Goal: Transaction & Acquisition: Download file/media

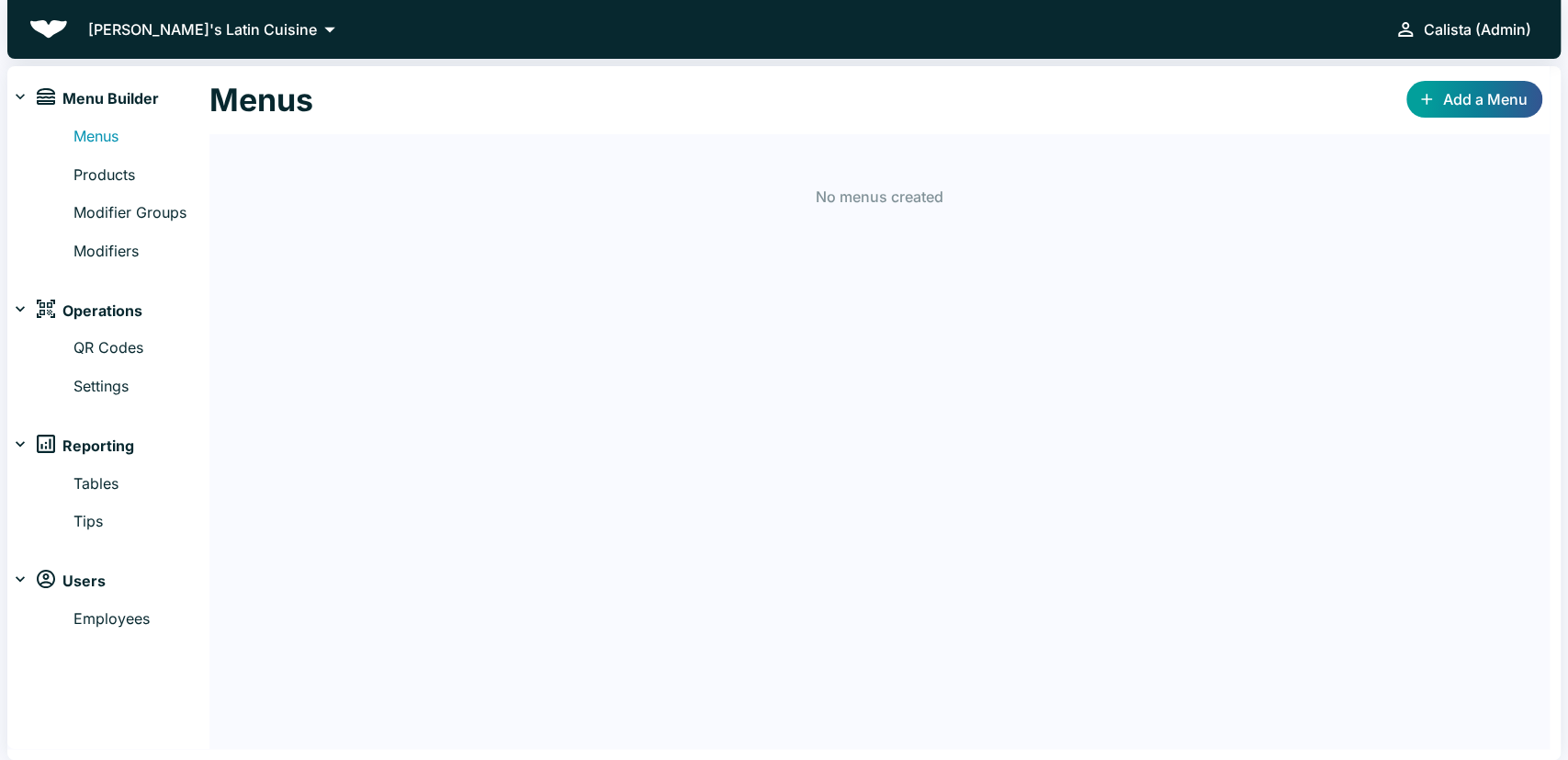
click at [217, 27] on p "[PERSON_NAME]'s Latin Cuisine" at bounding box center [202, 28] width 228 height 22
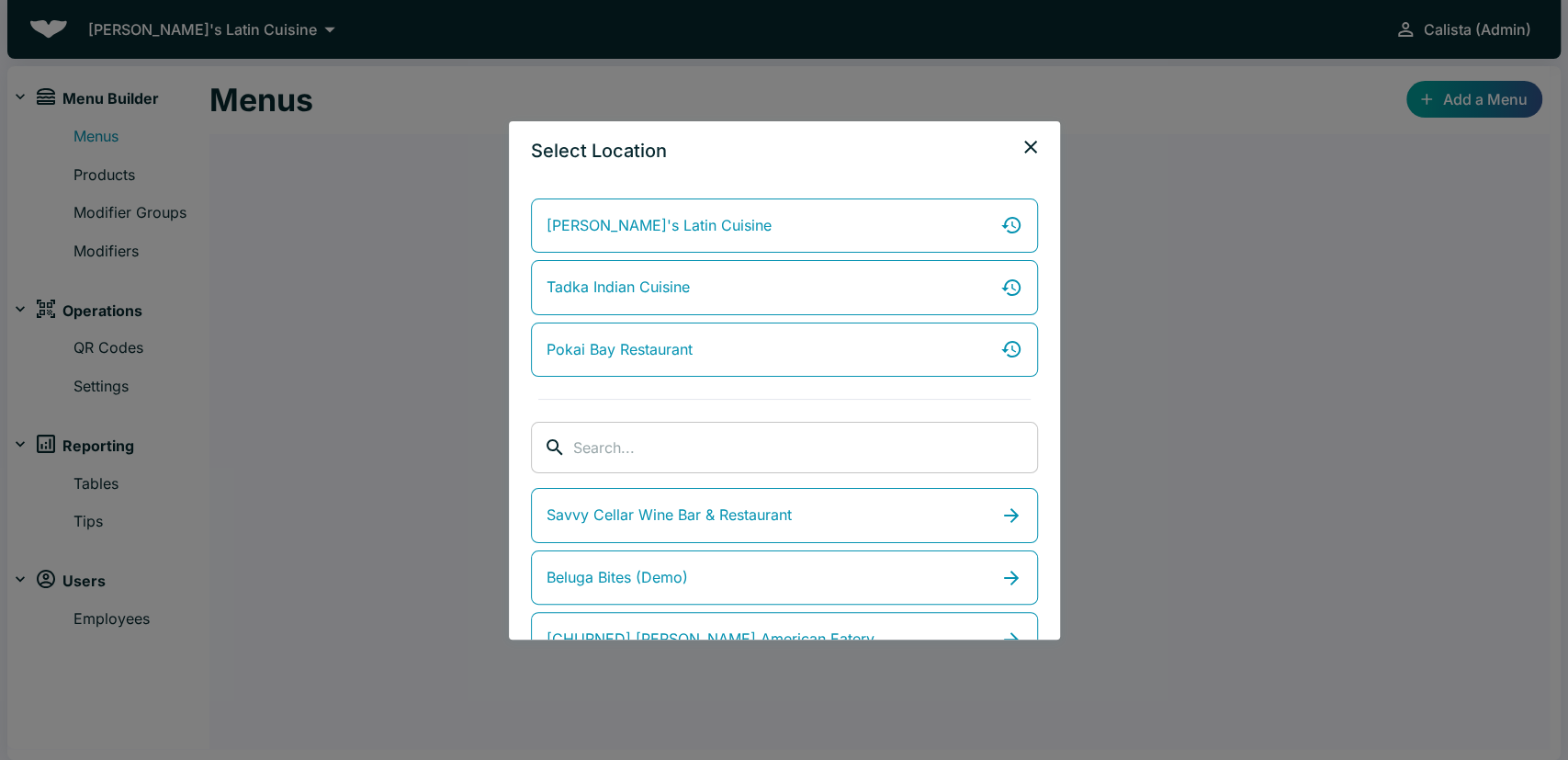
click at [694, 449] on input "search" at bounding box center [805, 447] width 465 height 51
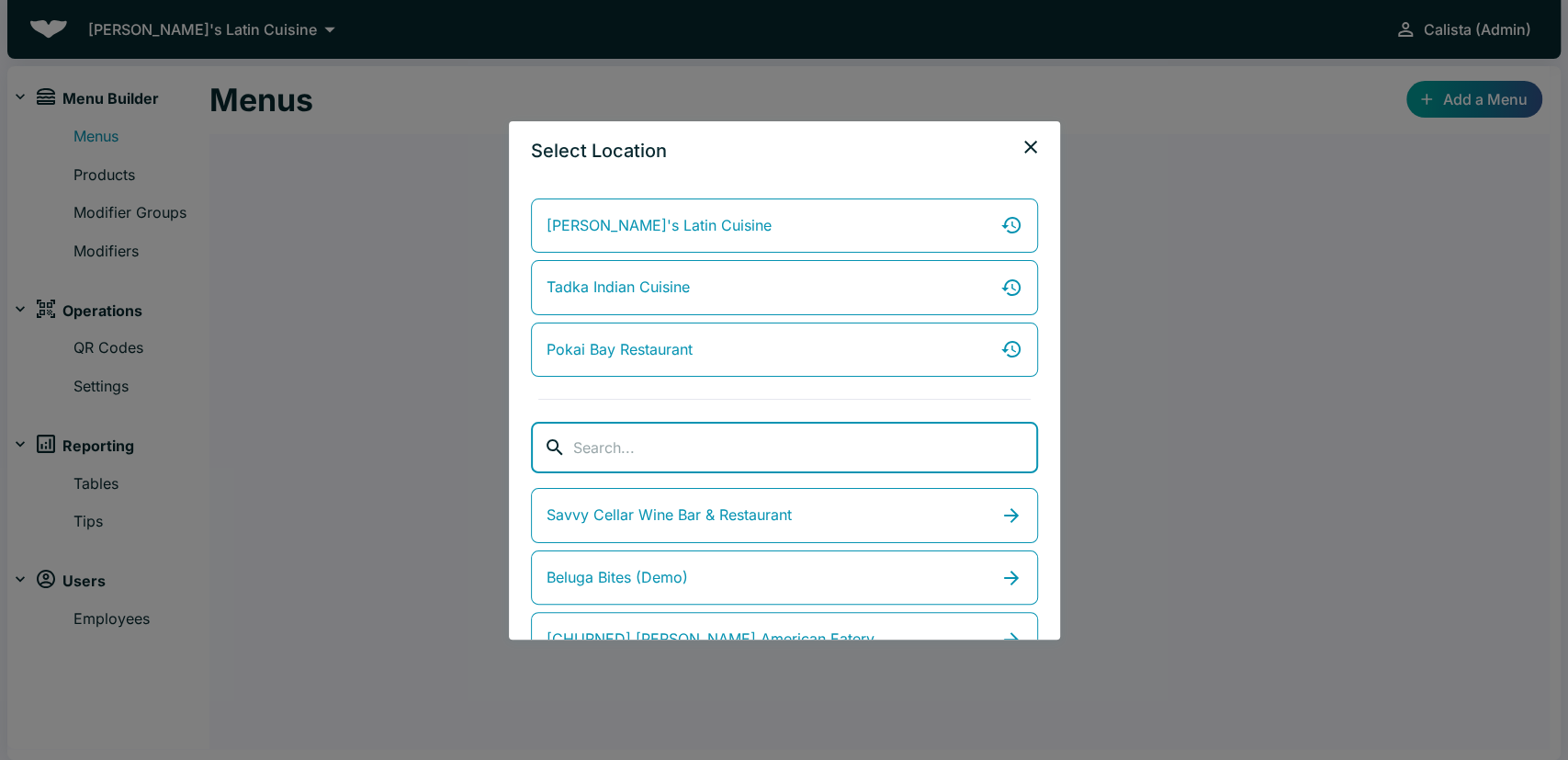
type input "1"
click at [856, 437] on input "search" at bounding box center [805, 447] width 465 height 51
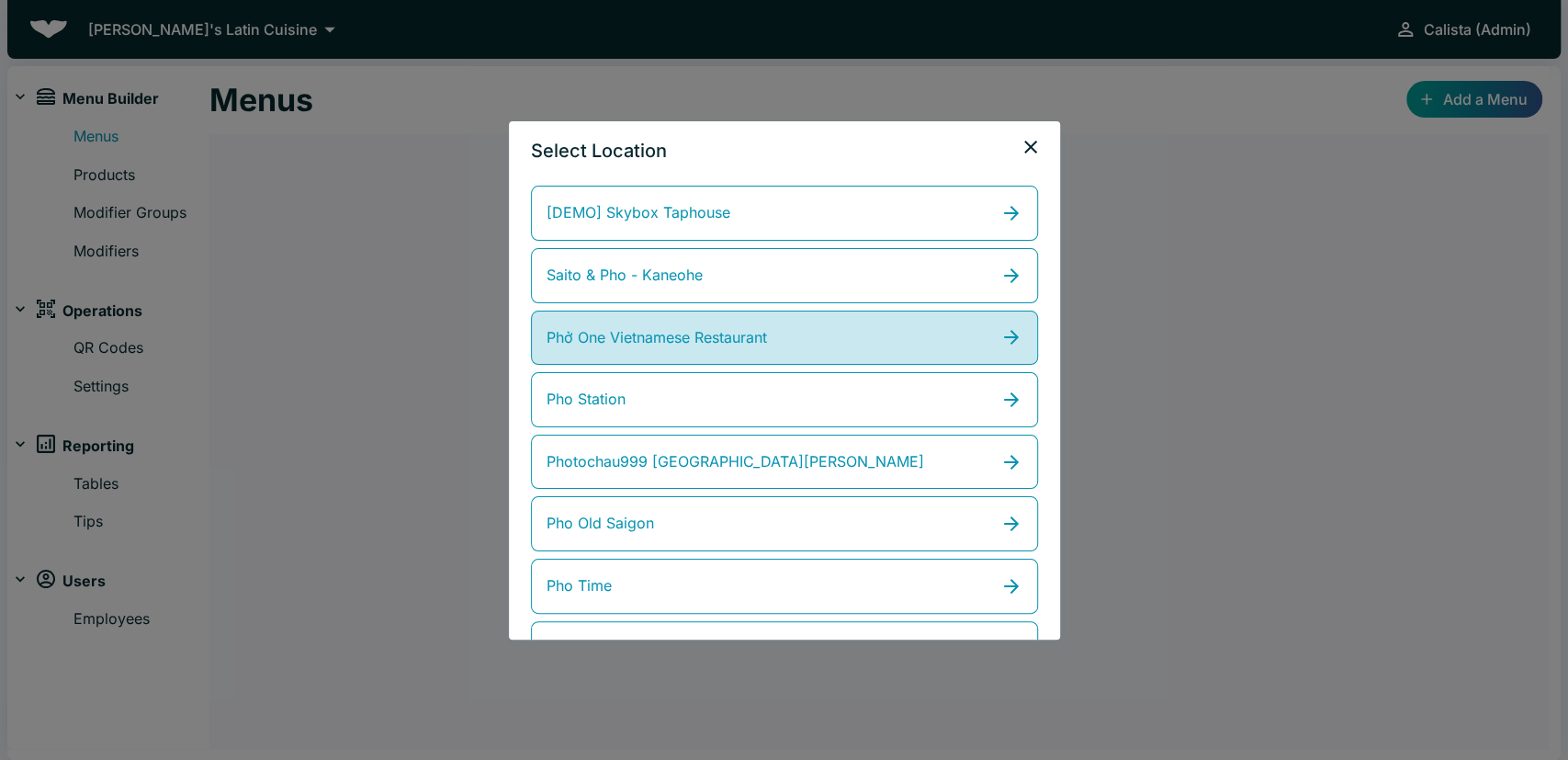
type input "pho one"
click at [717, 319] on link "Phở One Vietnamese Restaurant" at bounding box center [784, 338] width 507 height 55
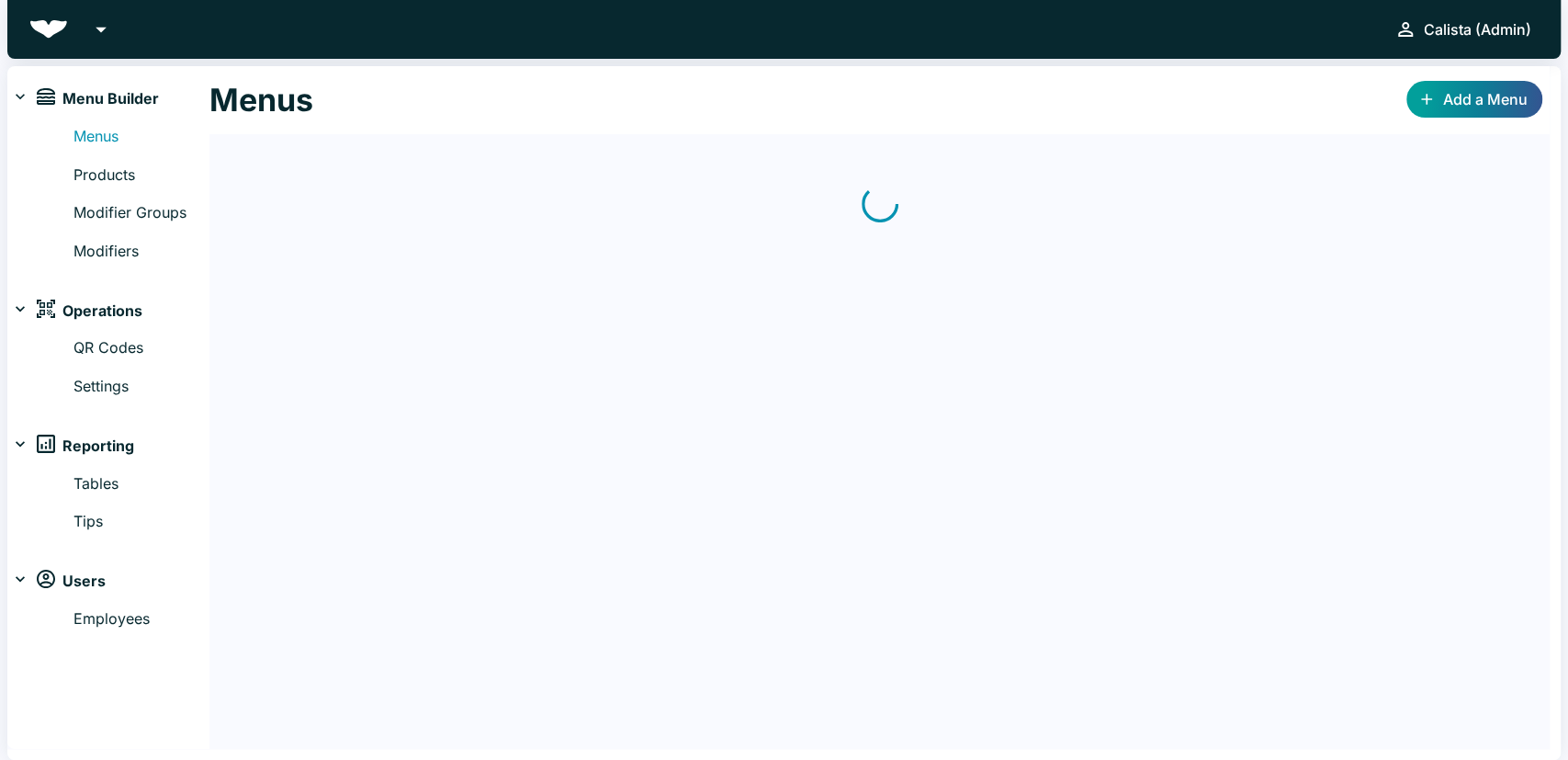
scroll to position [204, 0]
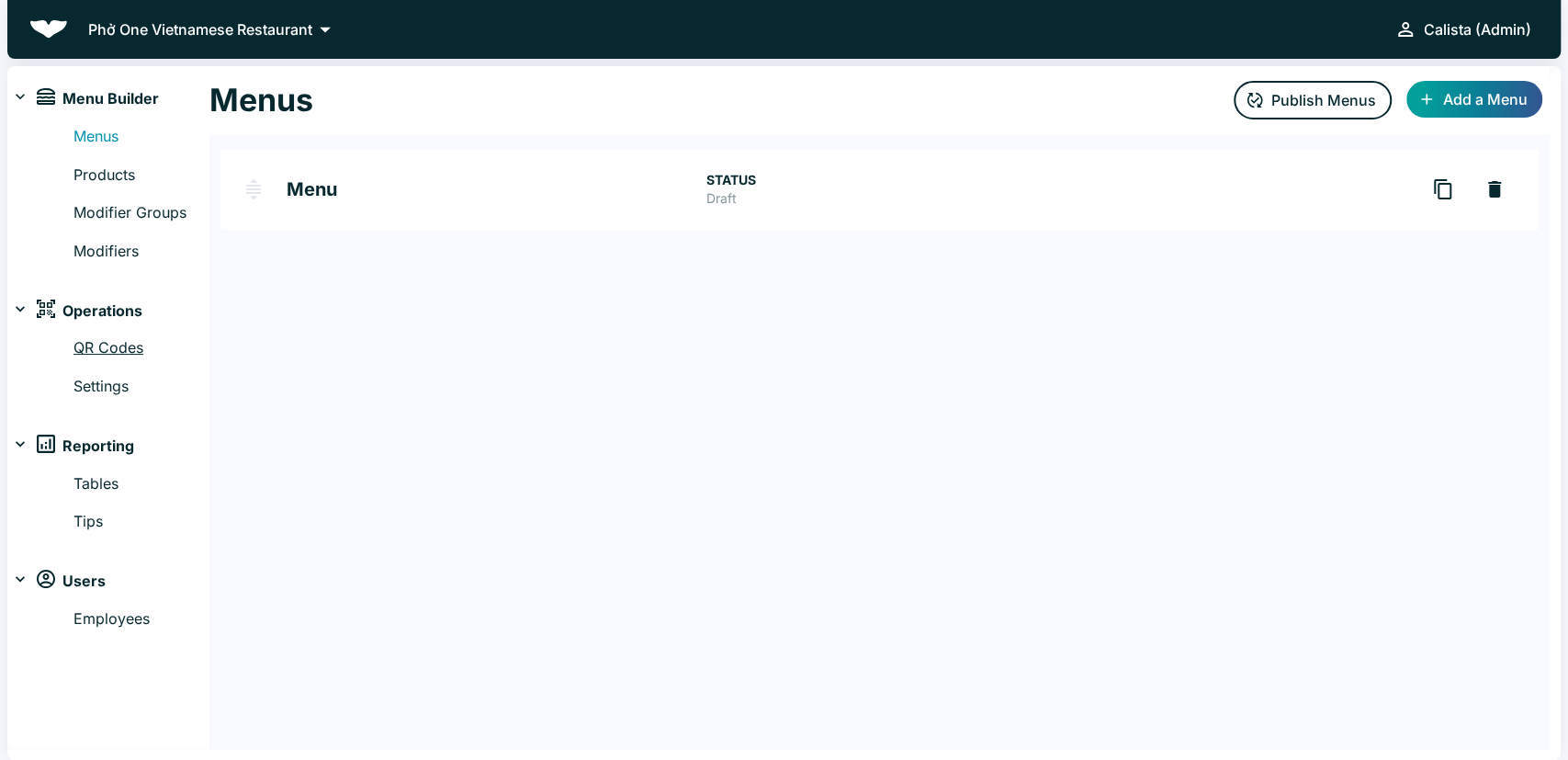
click at [113, 351] on link "QR Codes" at bounding box center [141, 348] width 135 height 24
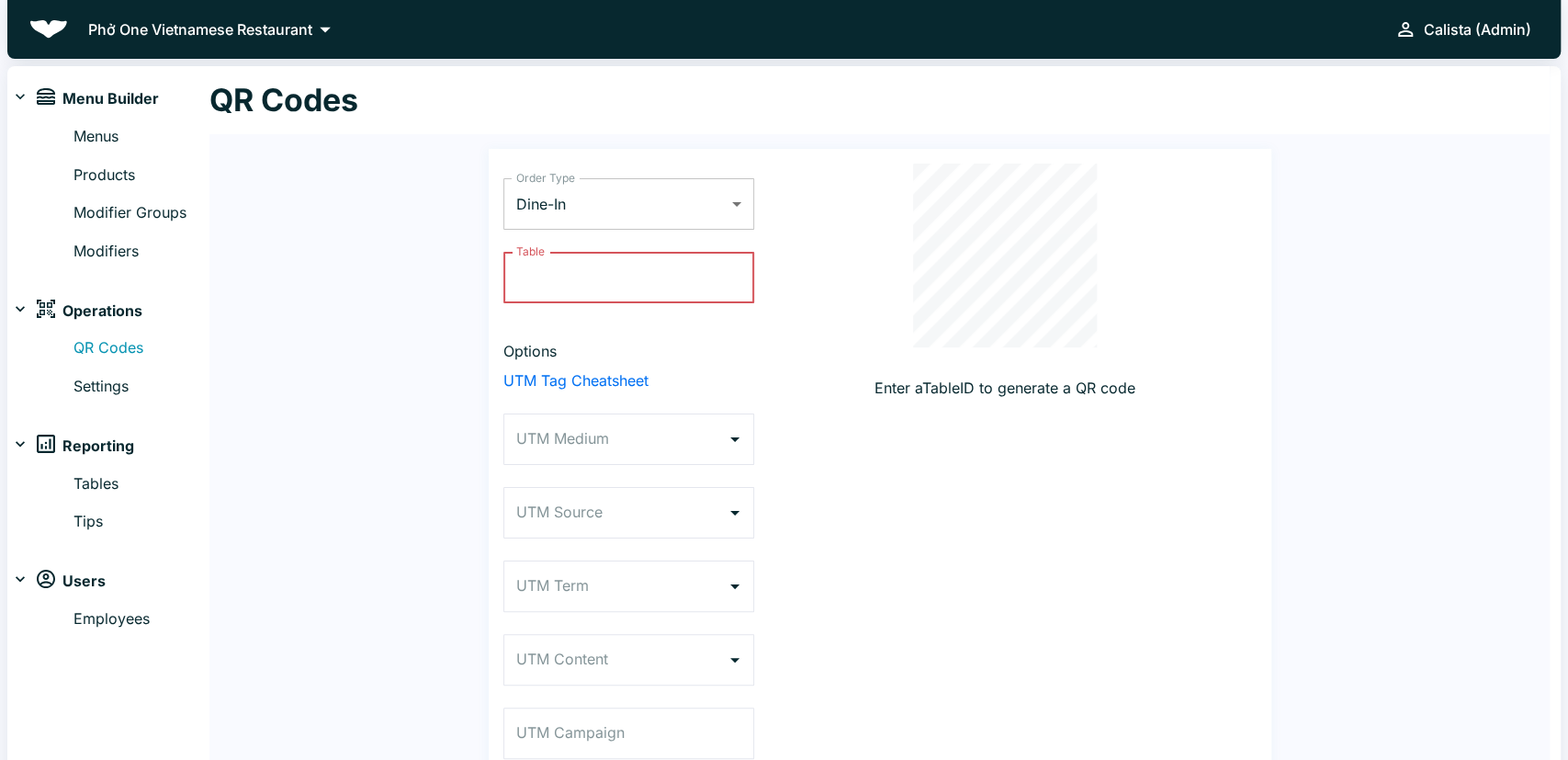
click at [668, 189] on body "Phở One Vietnamese Restaurant Calista (Admin) Menu Builder Menus Products Modif…" at bounding box center [784, 380] width 1568 height 760
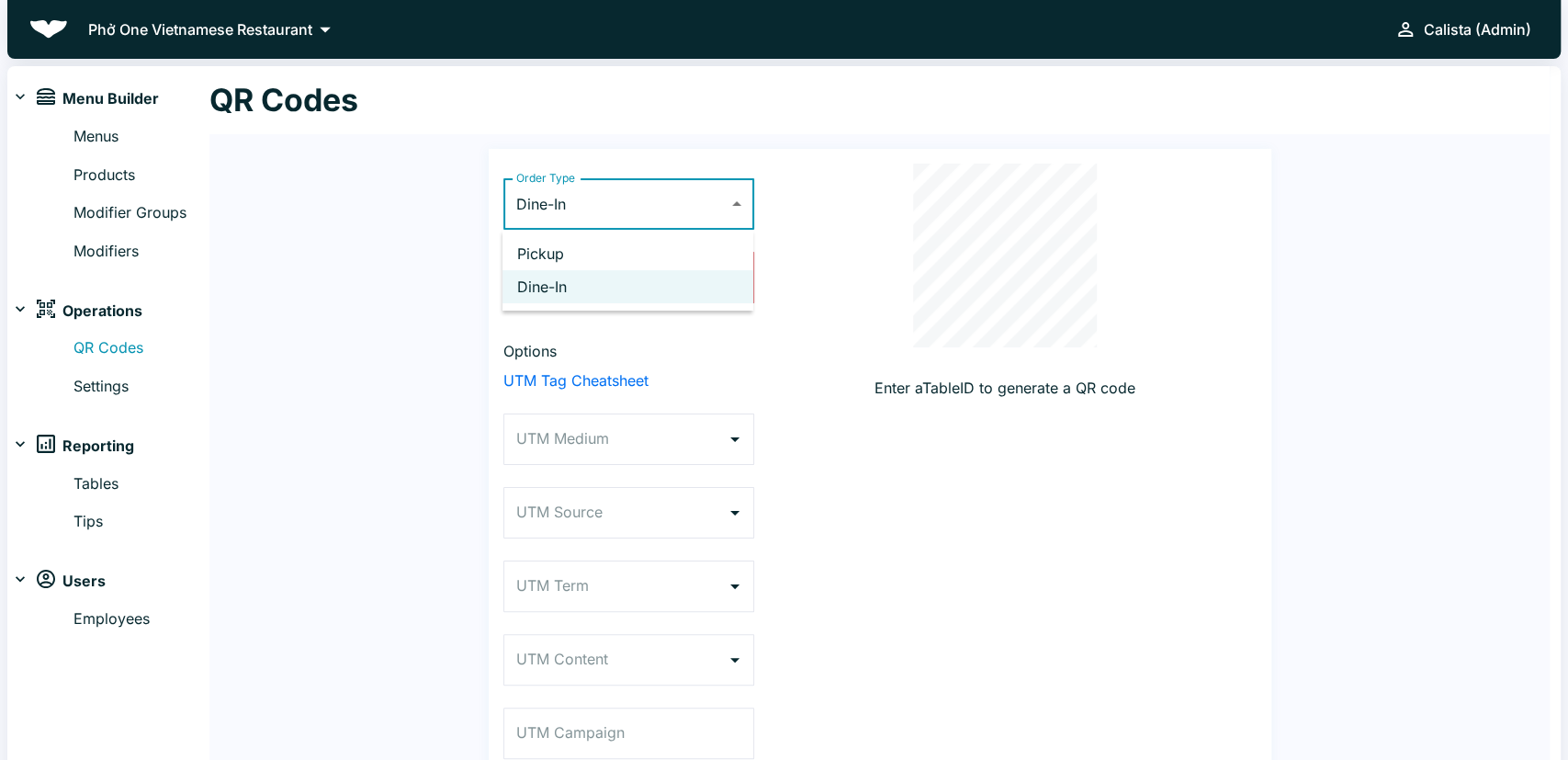
click at [644, 209] on div at bounding box center [784, 380] width 1568 height 760
click at [574, 286] on input "Table" at bounding box center [628, 278] width 251 height 51
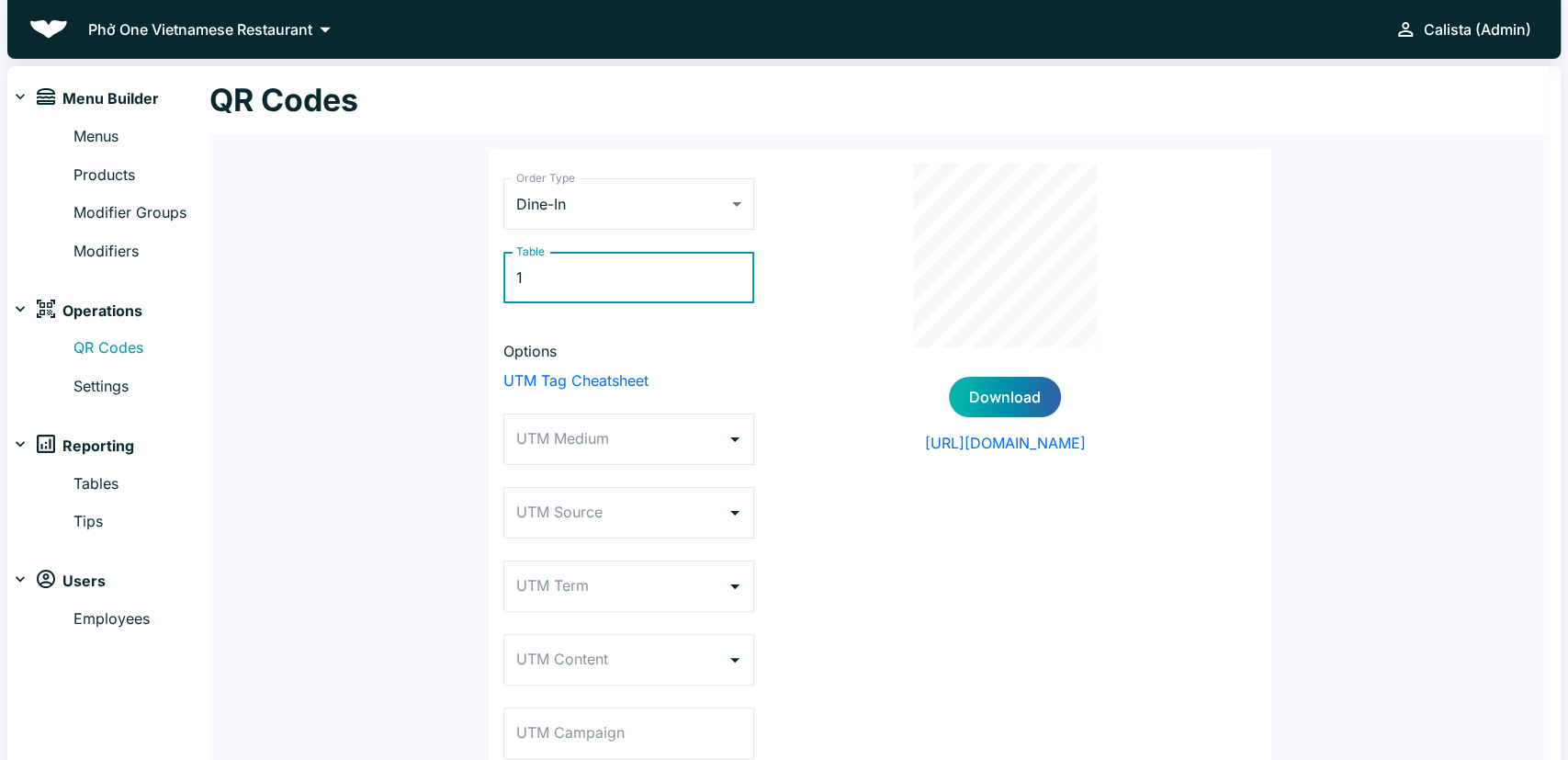
click at [1036, 392] on button "Download" at bounding box center [1005, 397] width 112 height 41
click at [664, 282] on input "1" at bounding box center [628, 278] width 251 height 51
click at [1000, 407] on button "Download" at bounding box center [1005, 397] width 112 height 41
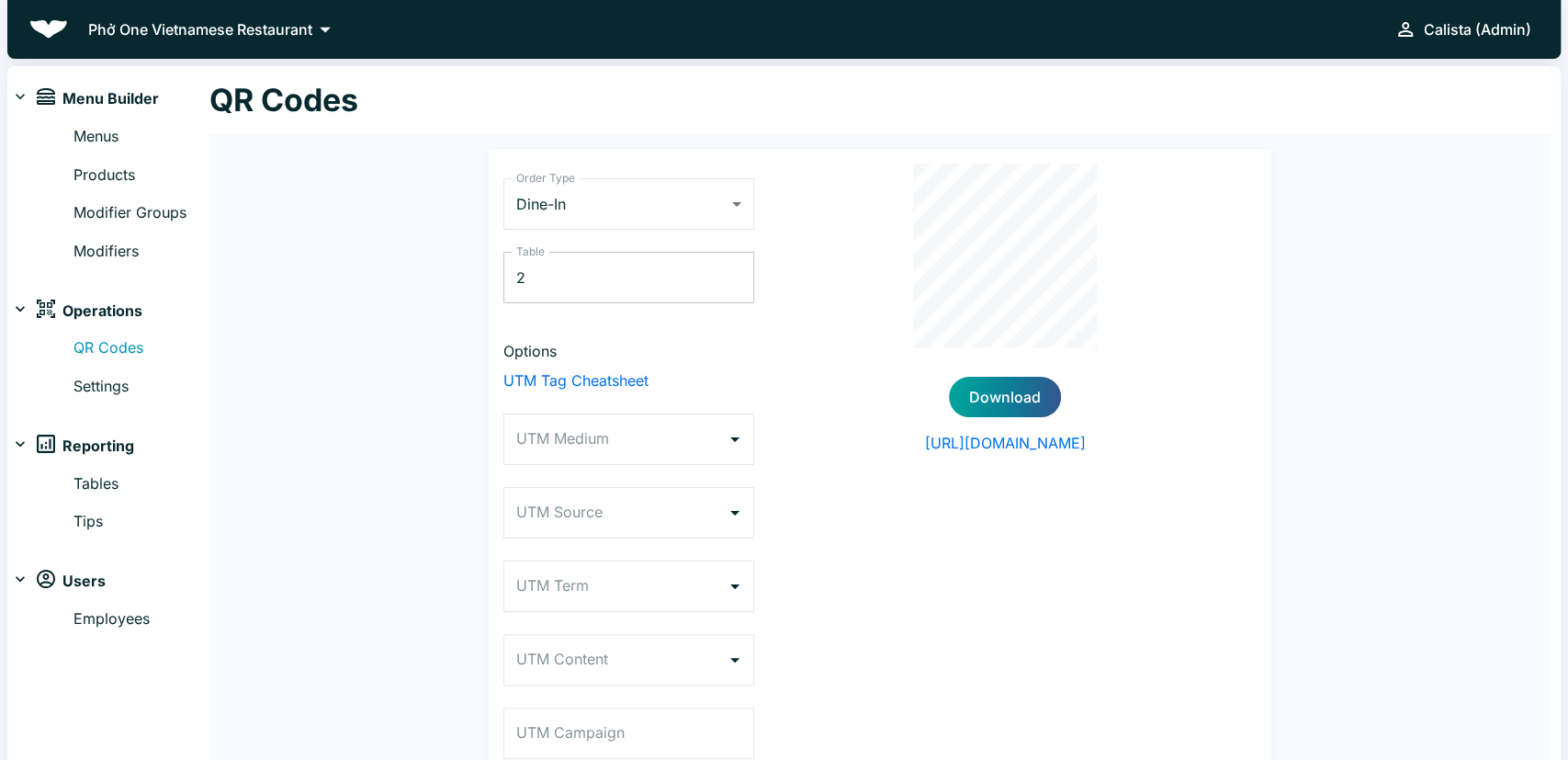
click at [617, 291] on input "2" at bounding box center [628, 278] width 251 height 51
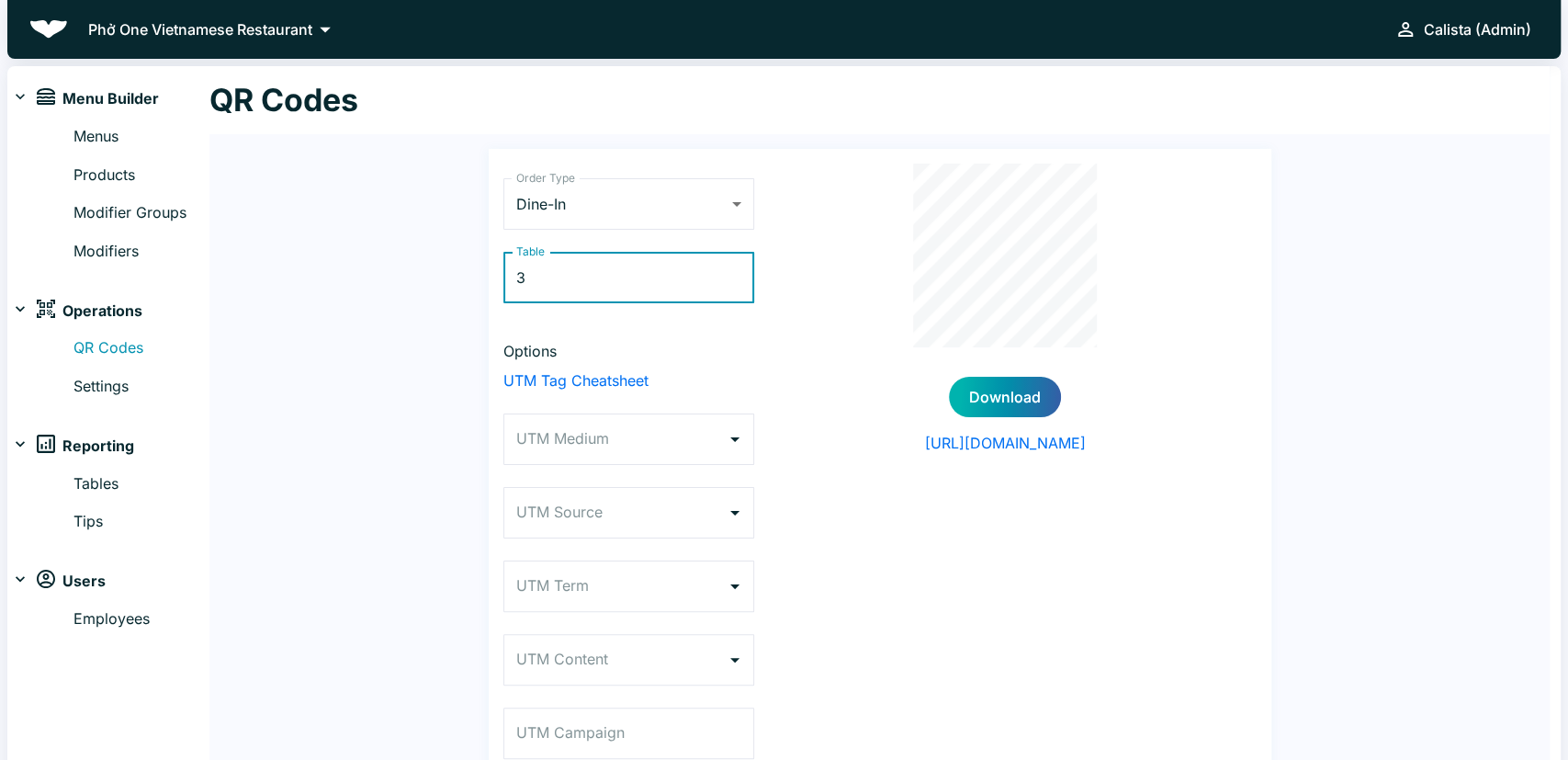
click at [1022, 409] on button "Download" at bounding box center [1005, 397] width 112 height 41
click at [535, 286] on input "3" at bounding box center [628, 278] width 251 height 51
click at [1024, 400] on button "Download" at bounding box center [1005, 397] width 112 height 41
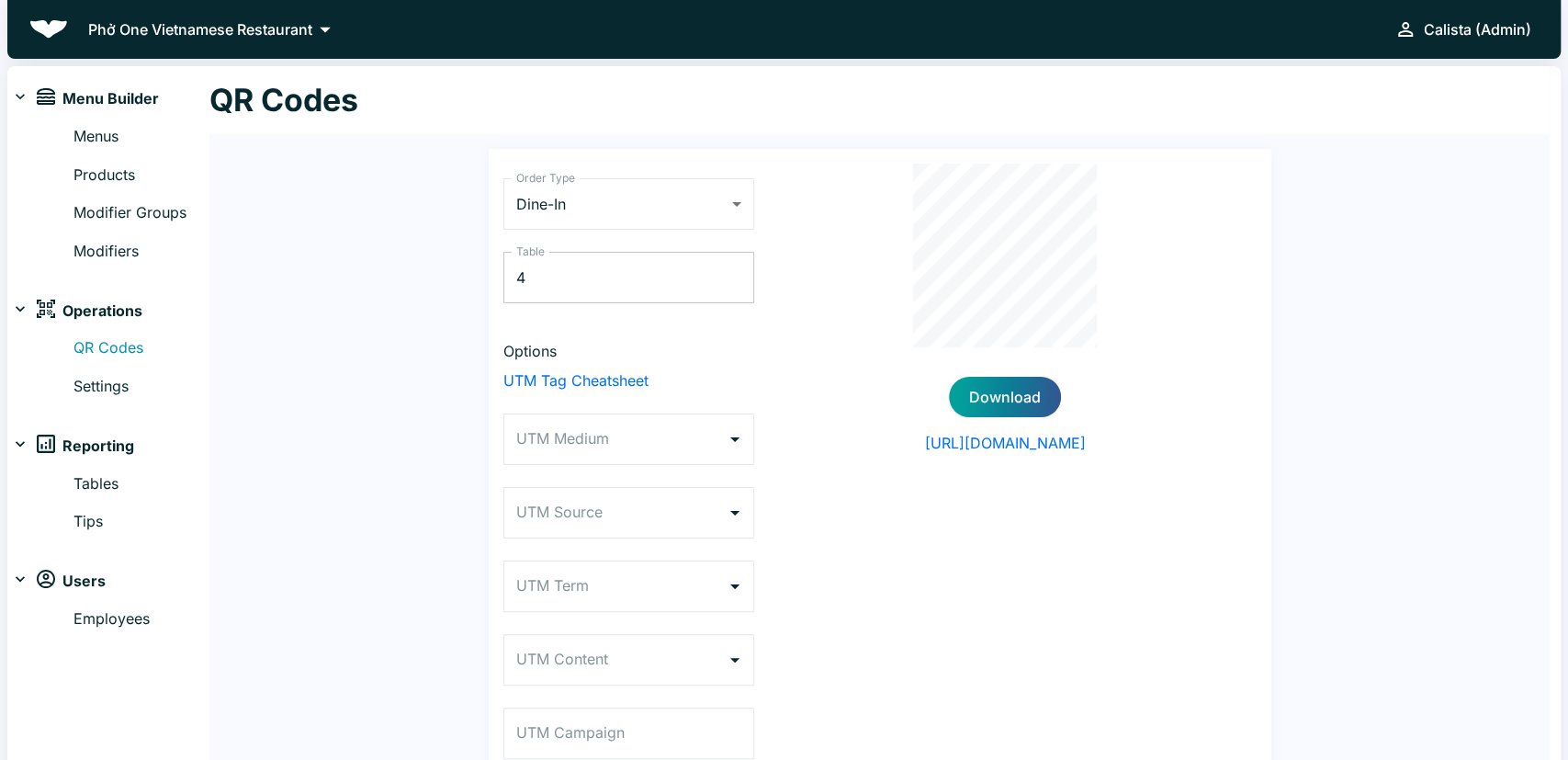
click at [543, 280] on input "4" at bounding box center [628, 278] width 251 height 51
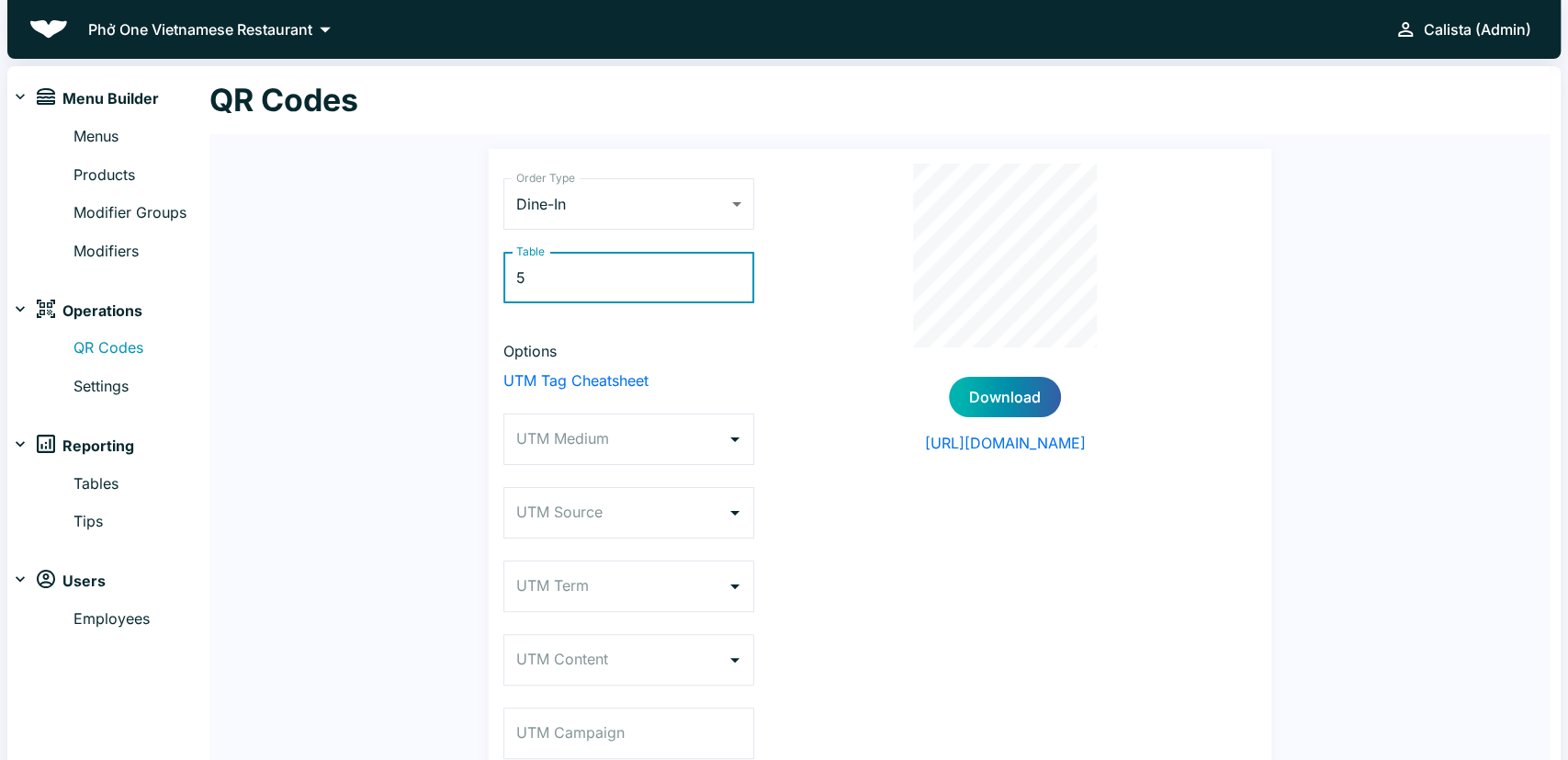
click at [1009, 381] on button "Download" at bounding box center [1005, 397] width 112 height 41
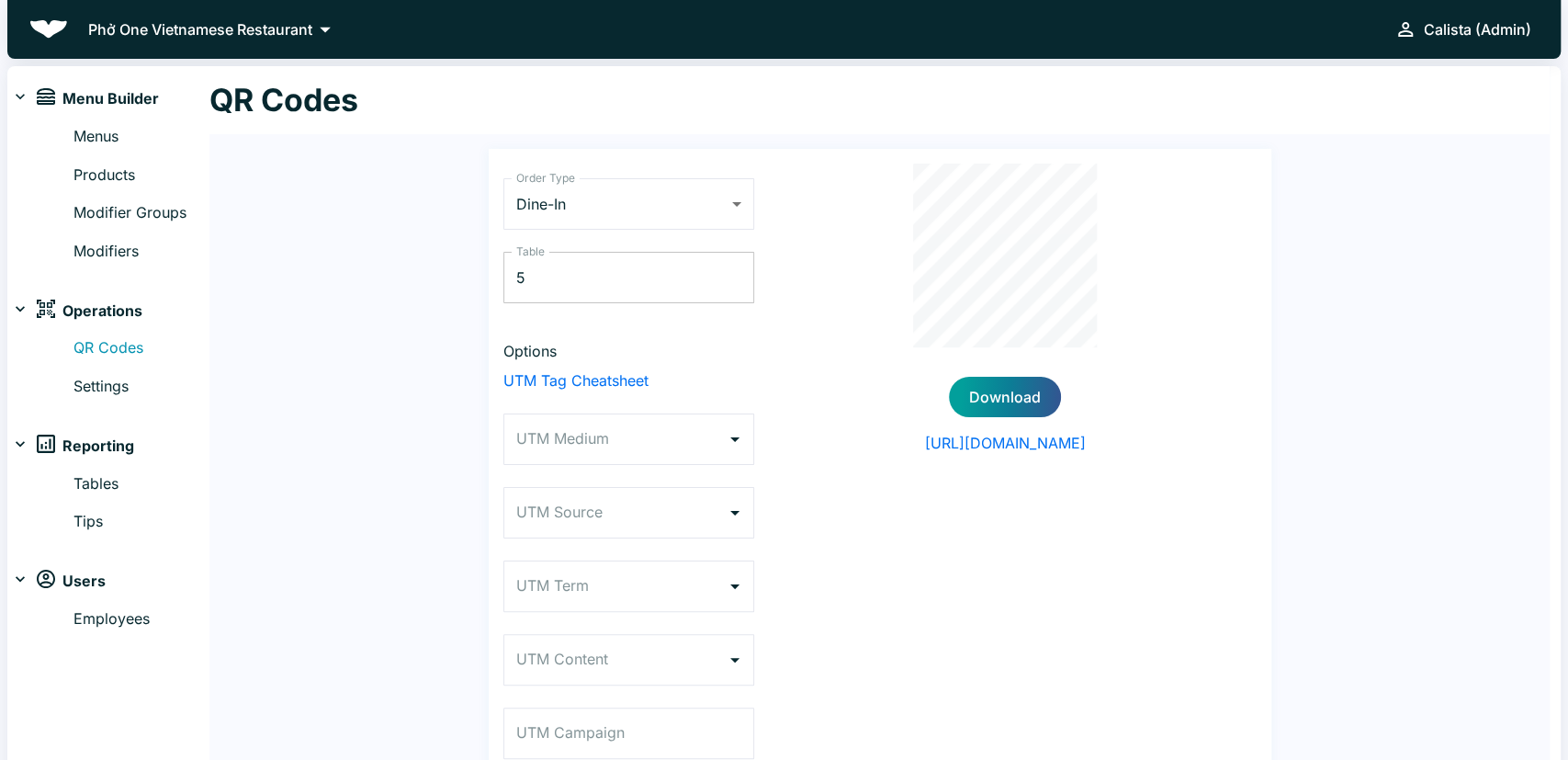
click at [558, 278] on input "5" at bounding box center [628, 278] width 251 height 51
click at [978, 412] on button "Download" at bounding box center [1005, 397] width 112 height 41
click at [561, 267] on input "6" at bounding box center [628, 278] width 251 height 51
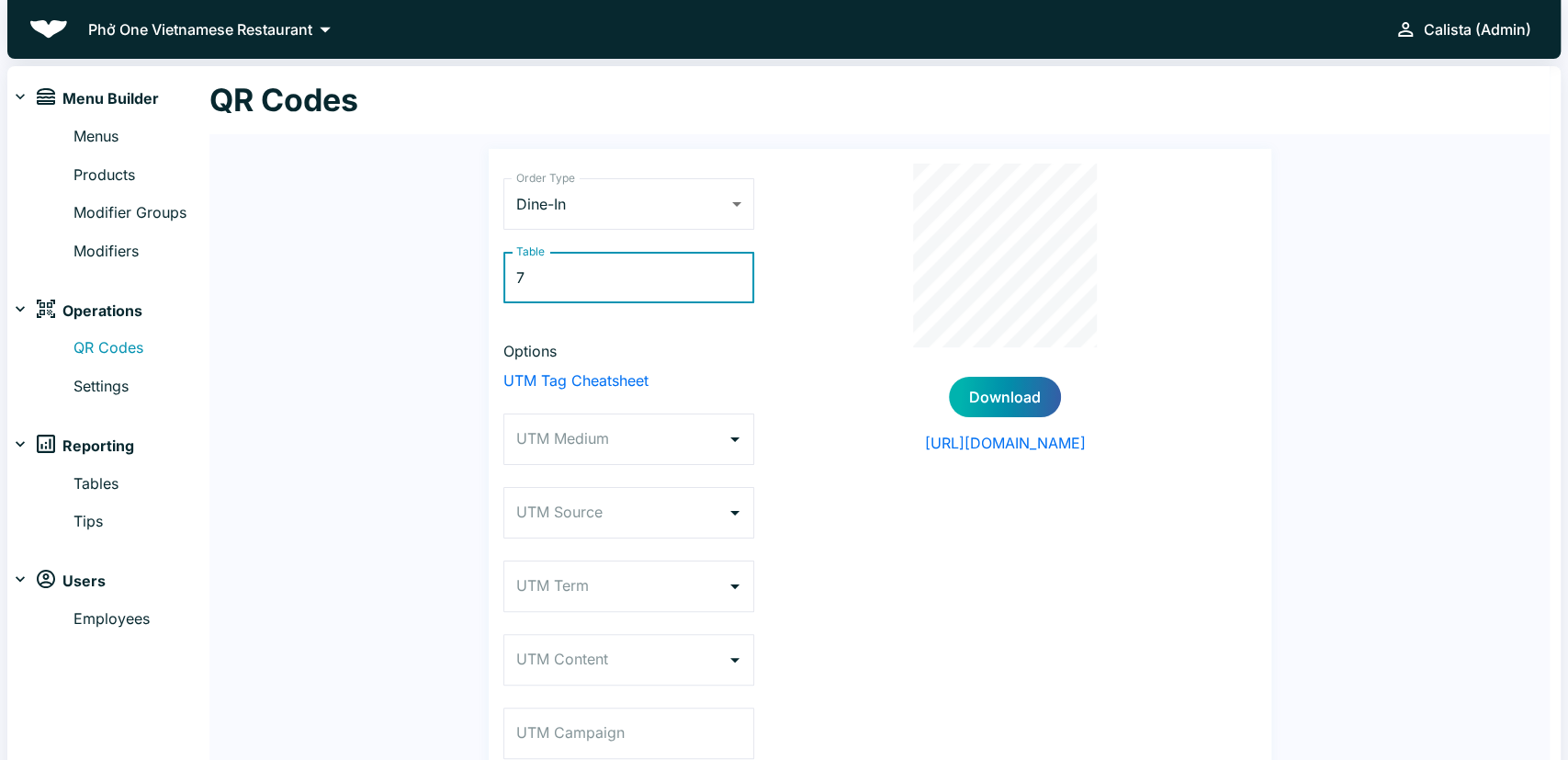
click at [1019, 407] on button "Download" at bounding box center [1005, 397] width 112 height 41
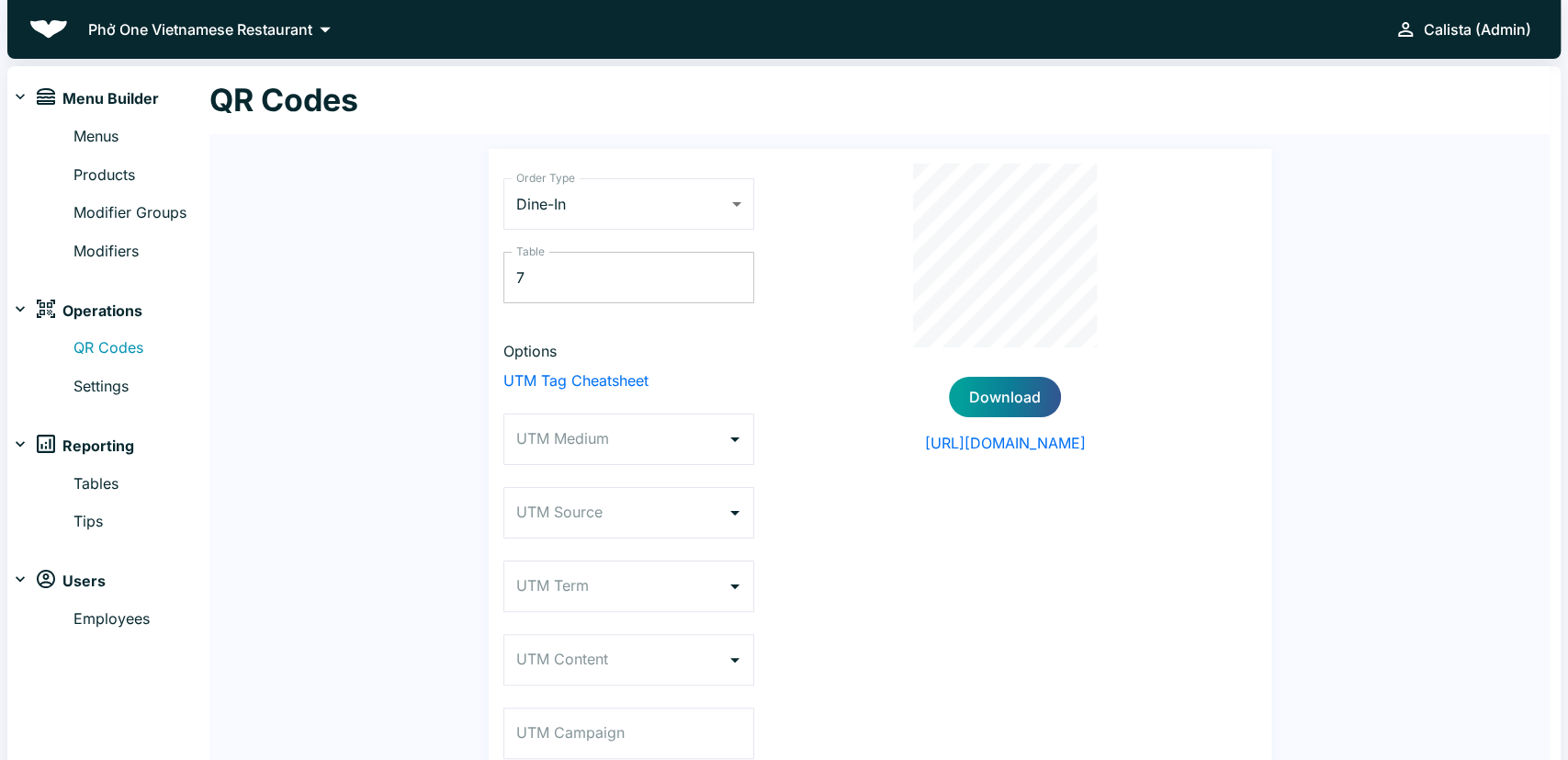
click at [629, 295] on input "7" at bounding box center [628, 278] width 251 height 51
click at [991, 406] on button "Download" at bounding box center [1005, 397] width 112 height 41
click at [537, 271] on input "8" at bounding box center [628, 278] width 251 height 51
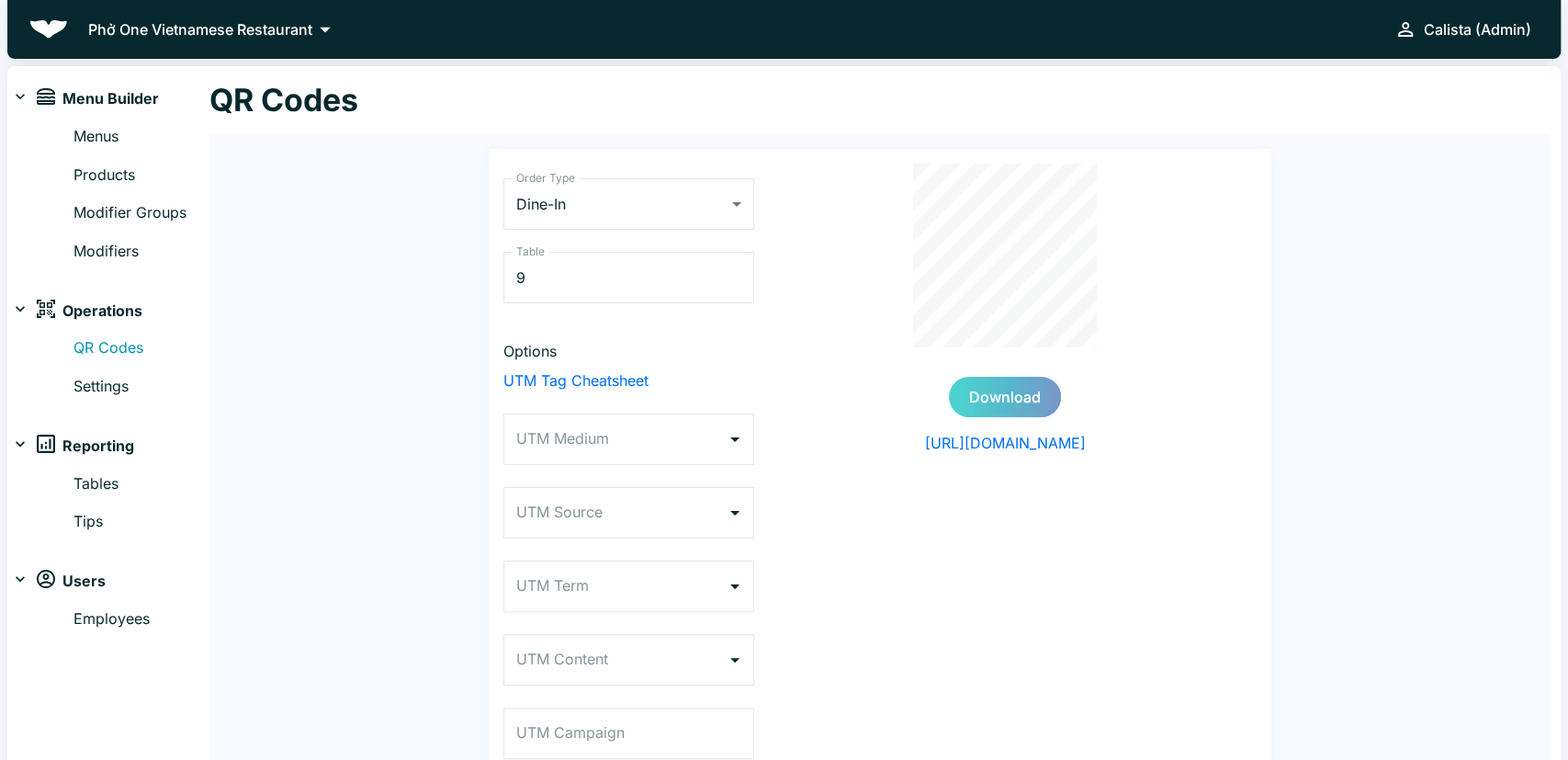
click at [965, 400] on button "Download" at bounding box center [1005, 397] width 112 height 41
click at [588, 286] on input "9" at bounding box center [628, 278] width 251 height 51
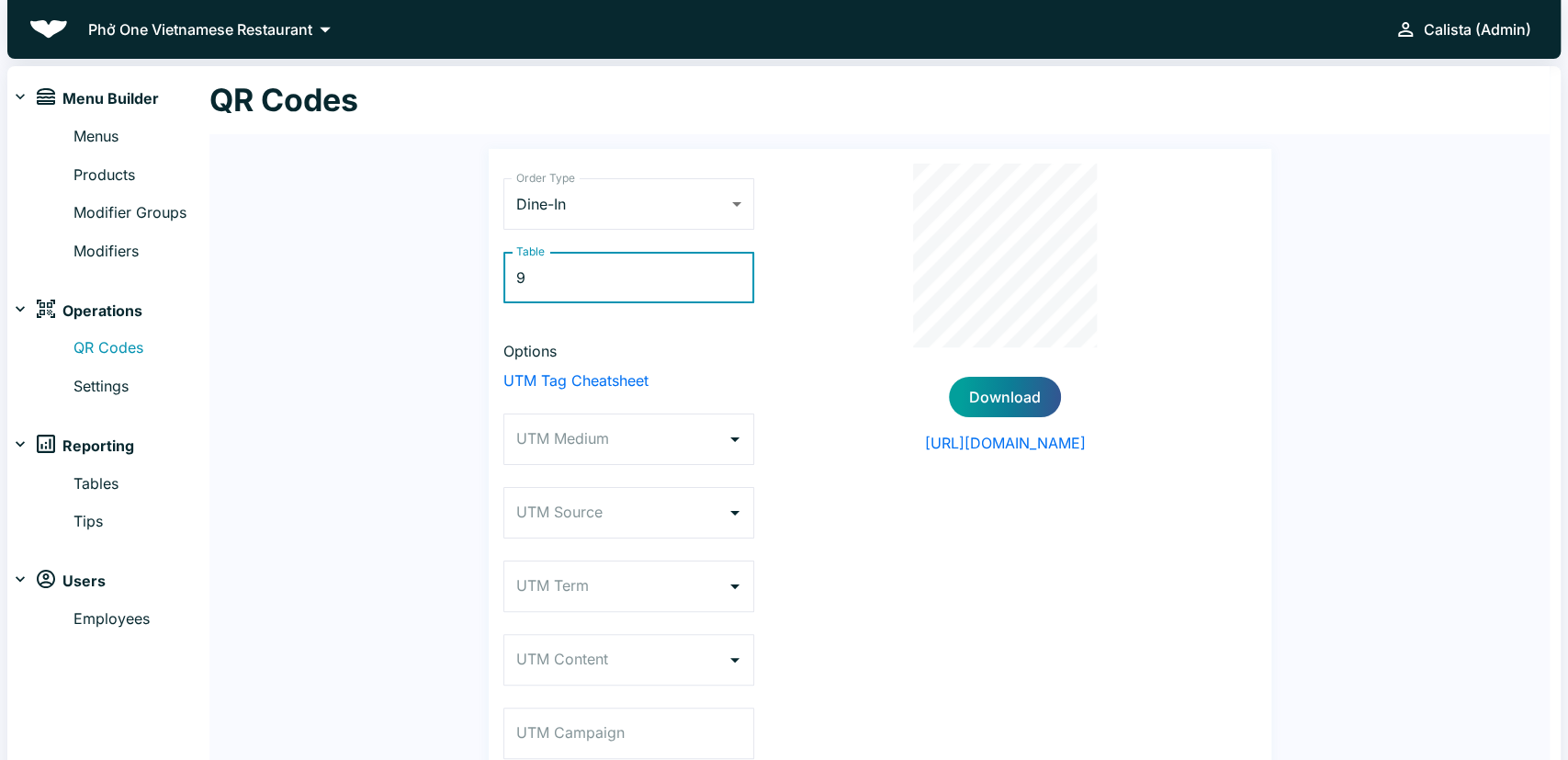
click at [588, 286] on input "9" at bounding box center [628, 278] width 251 height 51
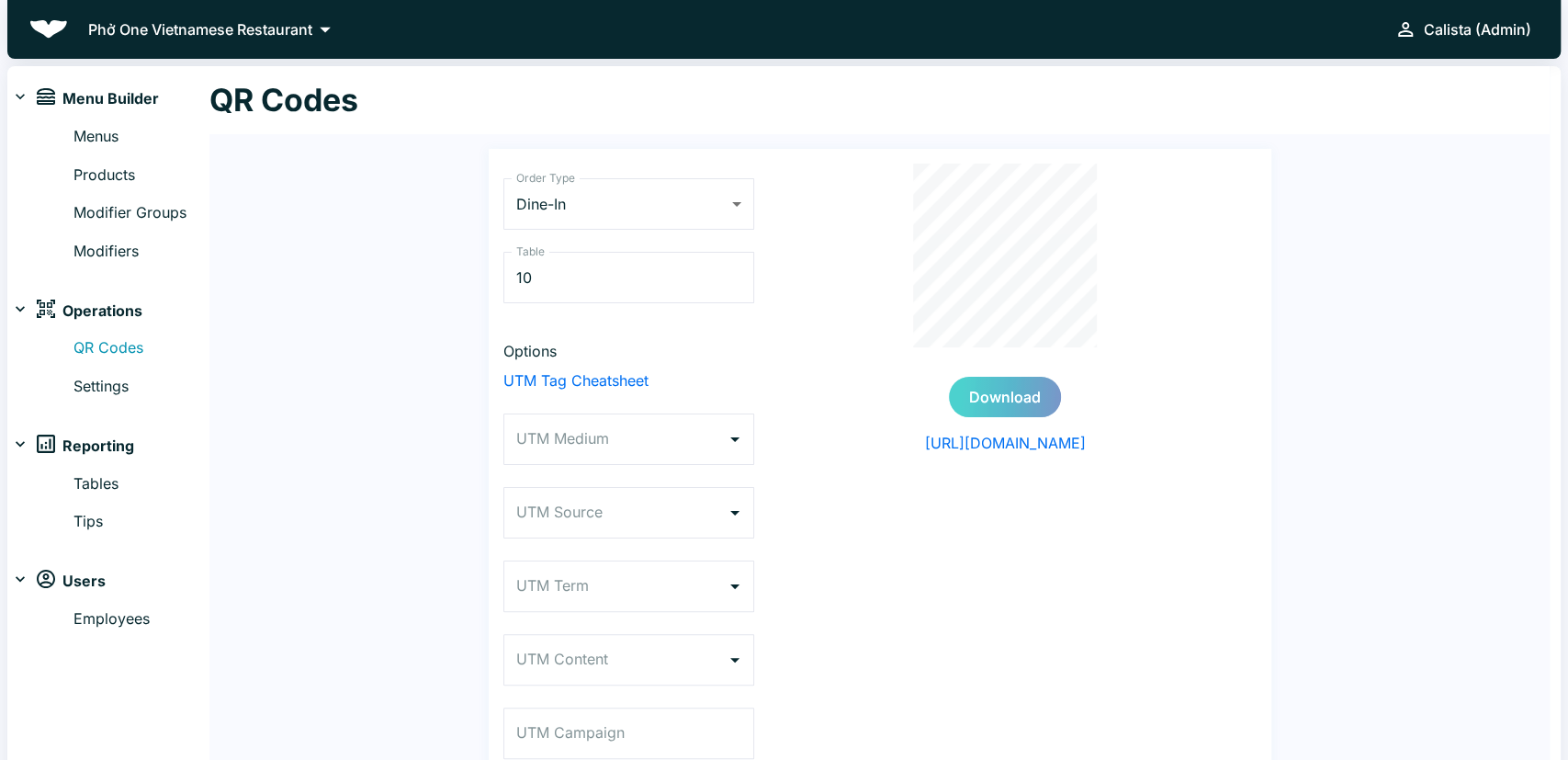
click at [1015, 400] on button "Download" at bounding box center [1005, 397] width 112 height 41
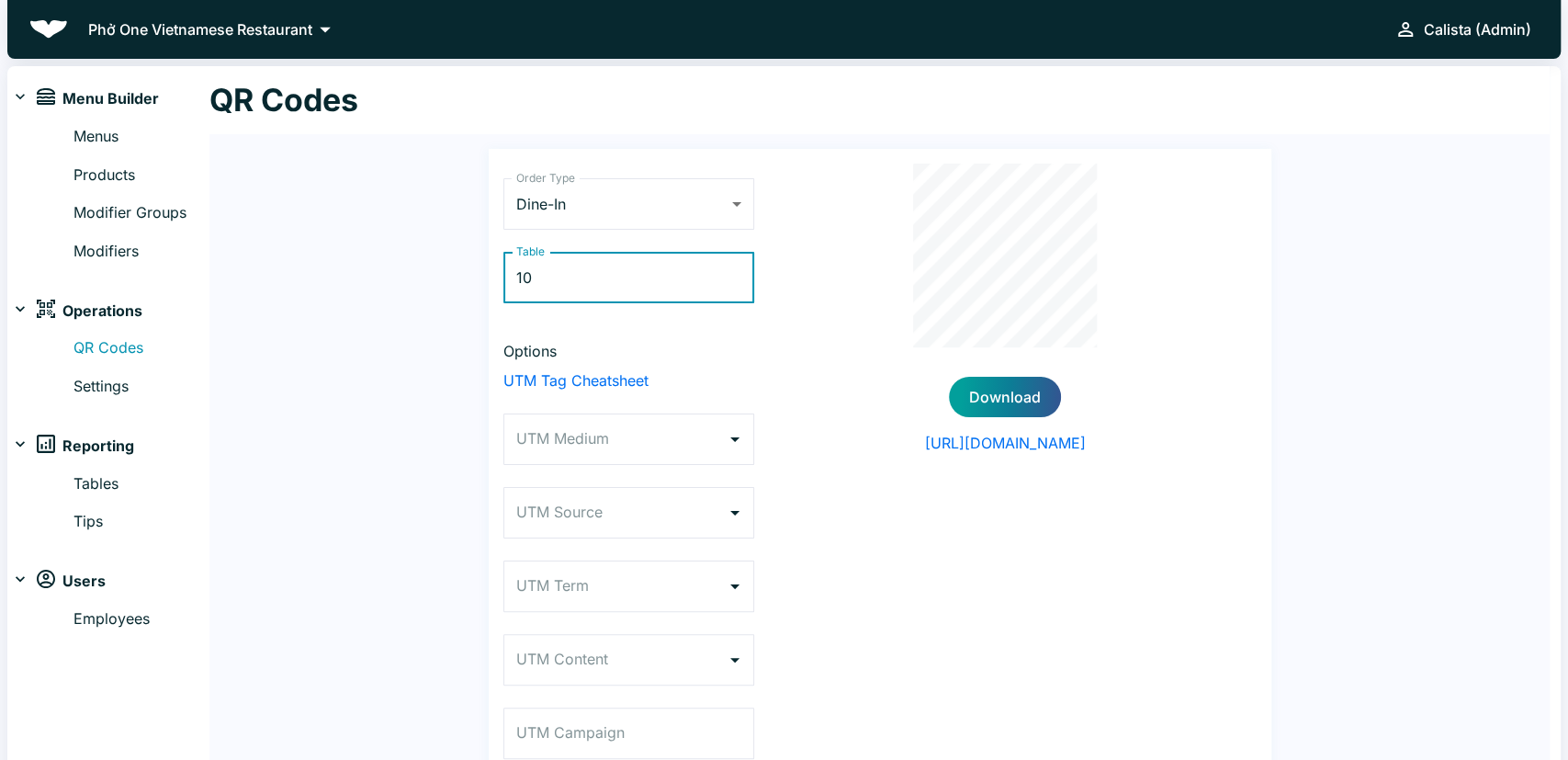
click at [547, 292] on input "10" at bounding box center [628, 278] width 251 height 51
click at [1004, 412] on button "Download" at bounding box center [1005, 397] width 112 height 41
click at [588, 253] on input "111" at bounding box center [628, 278] width 251 height 51
click at [545, 258] on input "111" at bounding box center [628, 278] width 251 height 51
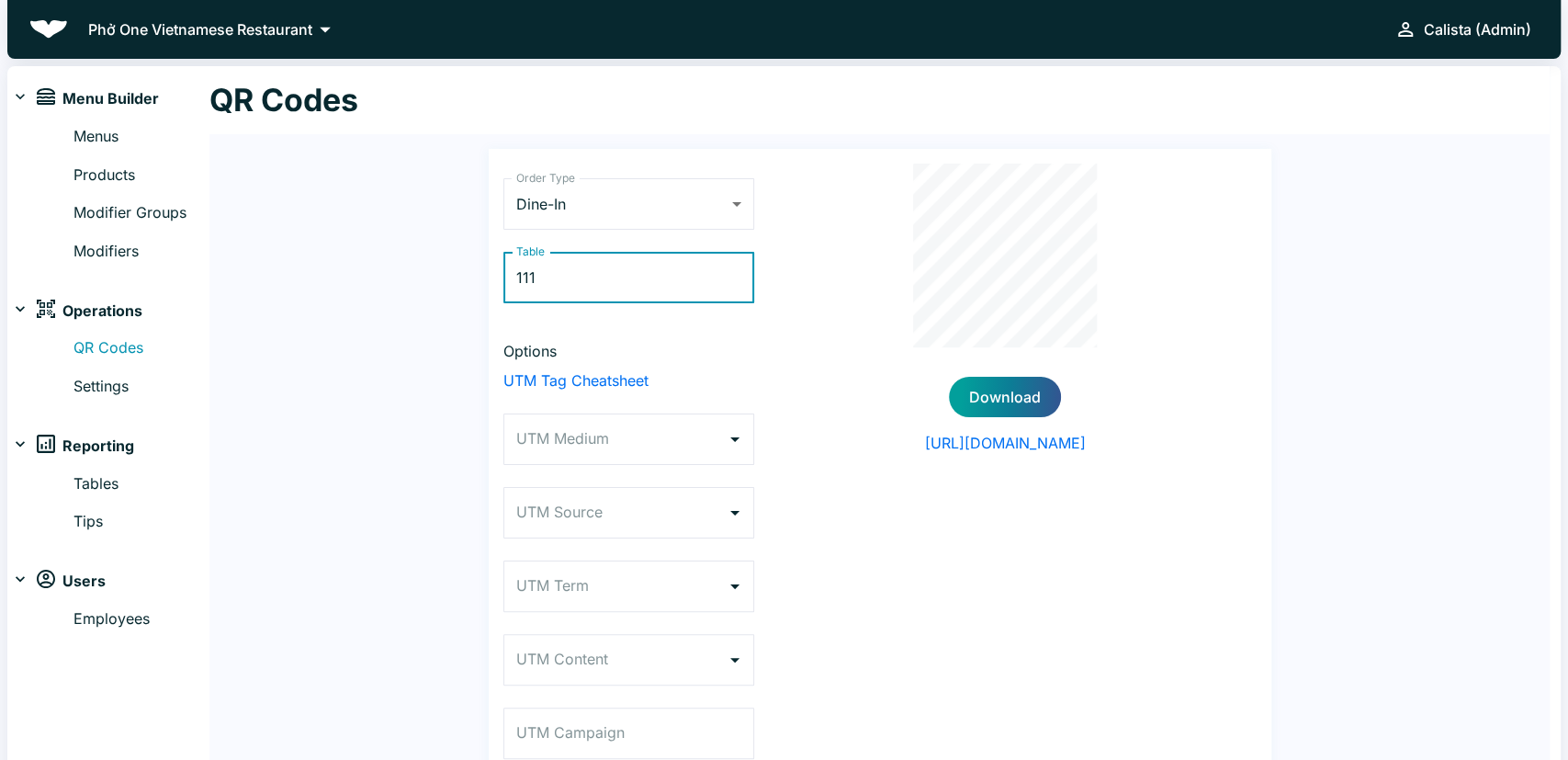
click at [545, 258] on input "111" at bounding box center [628, 278] width 251 height 51
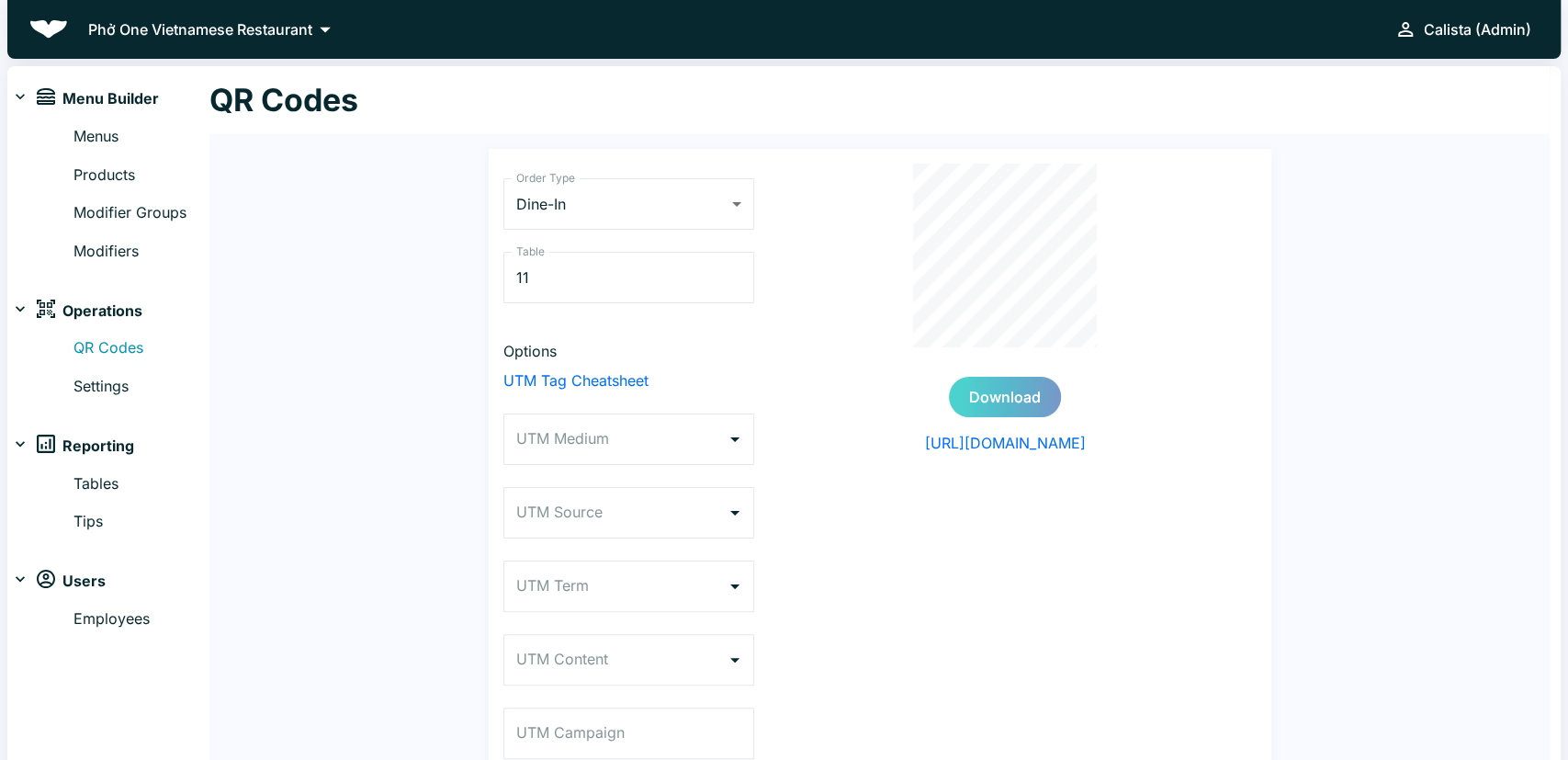
click at [981, 384] on button "Download" at bounding box center [1005, 397] width 112 height 41
click at [471, 278] on div "Order Type Dine-In DINE_IN Order Type Table 11 Table Options UTM Tag Cheatsheet…" at bounding box center [880, 513] width 827 height 728
click at [617, 280] on input "11" at bounding box center [628, 278] width 251 height 51
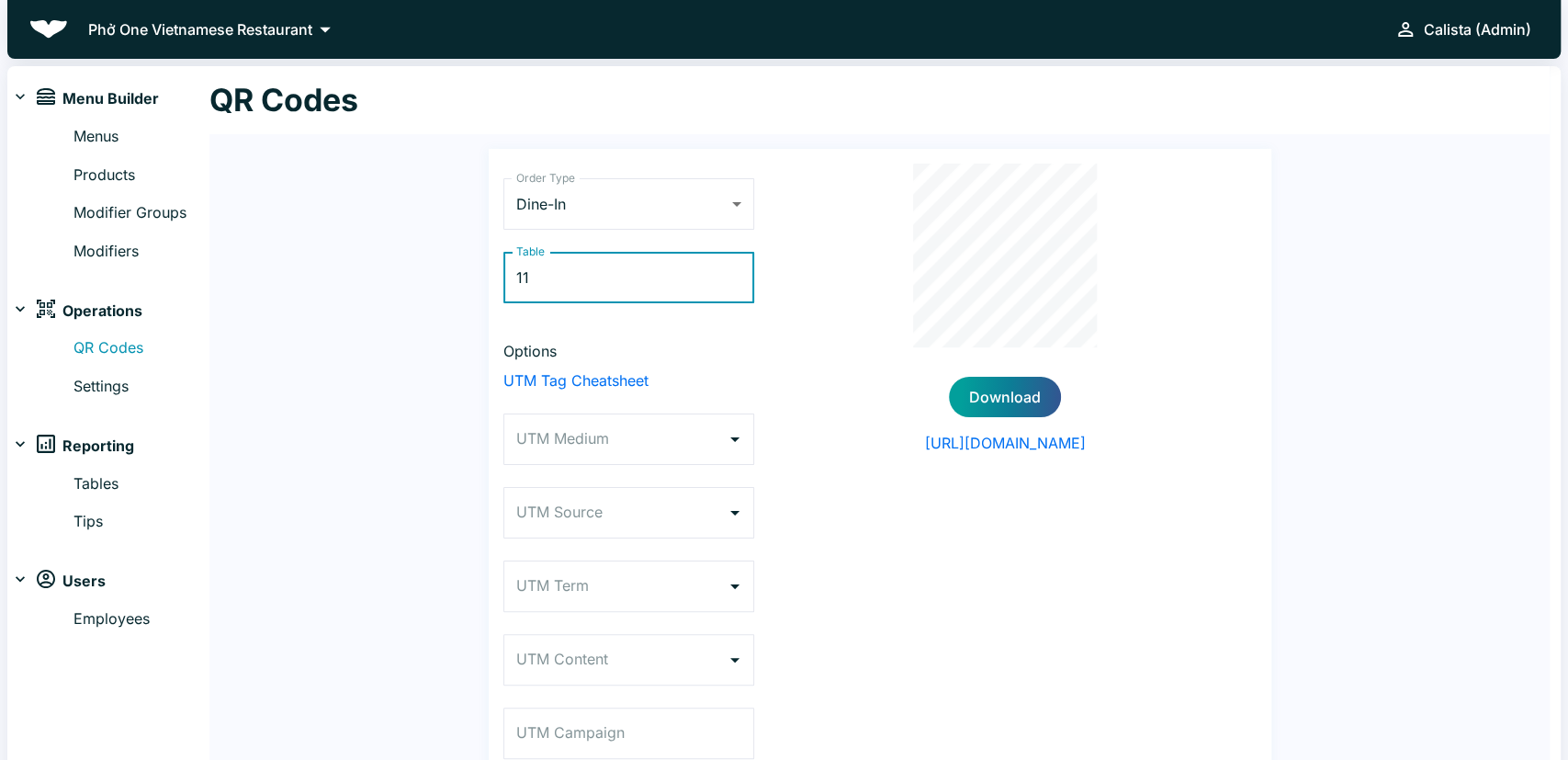
click at [617, 280] on input "11" at bounding box center [628, 278] width 251 height 51
type input "12"
click at [1001, 407] on button "Download" at bounding box center [1005, 397] width 112 height 41
click at [649, 295] on input "12" at bounding box center [628, 278] width 251 height 51
